Goal: Task Accomplishment & Management: Manage account settings

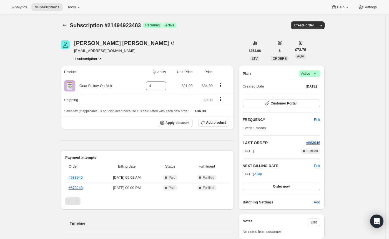
click at [322, 74] on div "Plan Success Active | Created Date [DATE] Customer Portal FREQUENCY Edit Every …" at bounding box center [282, 138] width 86 height 144
click at [318, 76] on icon at bounding box center [316, 74] width 6 height 6
click at [298, 95] on span "Cancel subscription" at bounding box center [309, 94] width 31 height 4
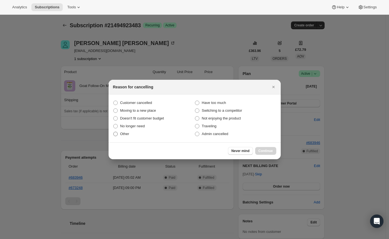
click at [119, 132] on label "Other" at bounding box center [154, 134] width 82 height 8
click at [114, 132] on input "Other" at bounding box center [113, 132] width 0 height 0
radio input "true"
click at [267, 151] on span "Continue" at bounding box center [266, 151] width 14 height 4
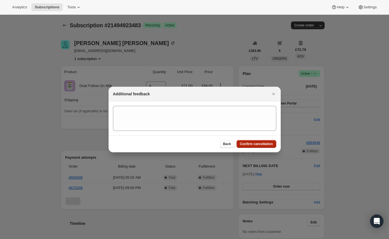
click at [253, 144] on span "Confirm cancellation" at bounding box center [256, 144] width 33 height 4
